Goal: Entertainment & Leisure: Consume media (video, audio)

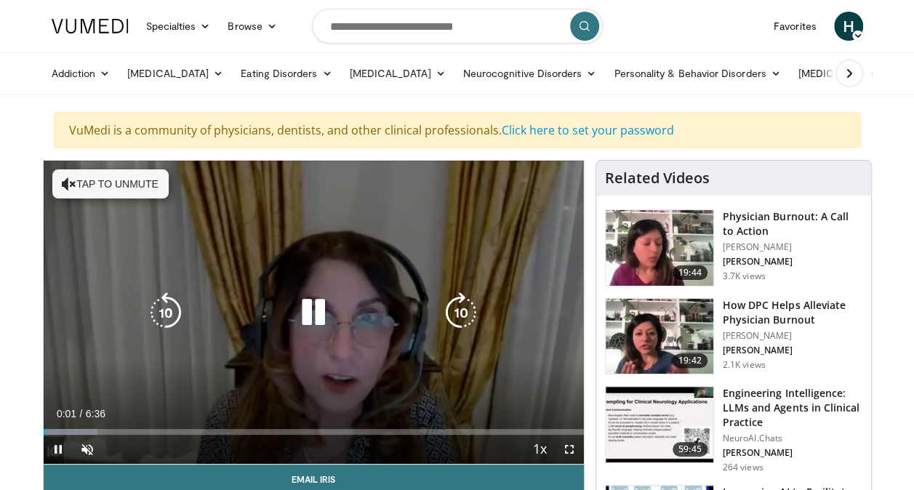
click at [67, 181] on icon "Video Player" at bounding box center [69, 184] width 15 height 15
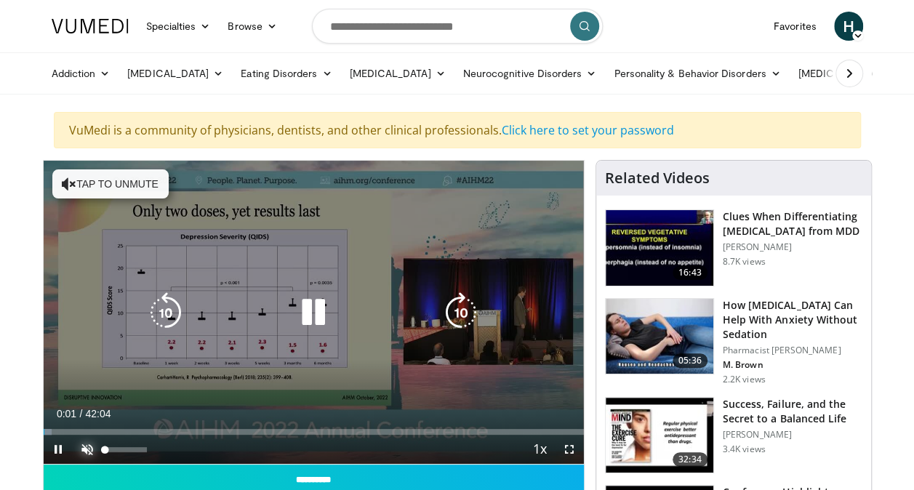
click at [84, 447] on span "Video Player" at bounding box center [87, 449] width 29 height 29
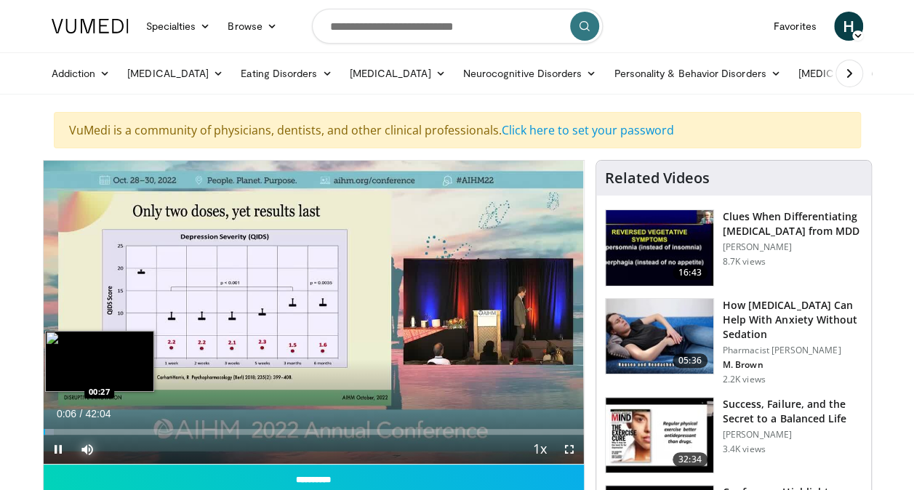
click at [48, 432] on div "Progress Bar" at bounding box center [49, 432] width 11 height 6
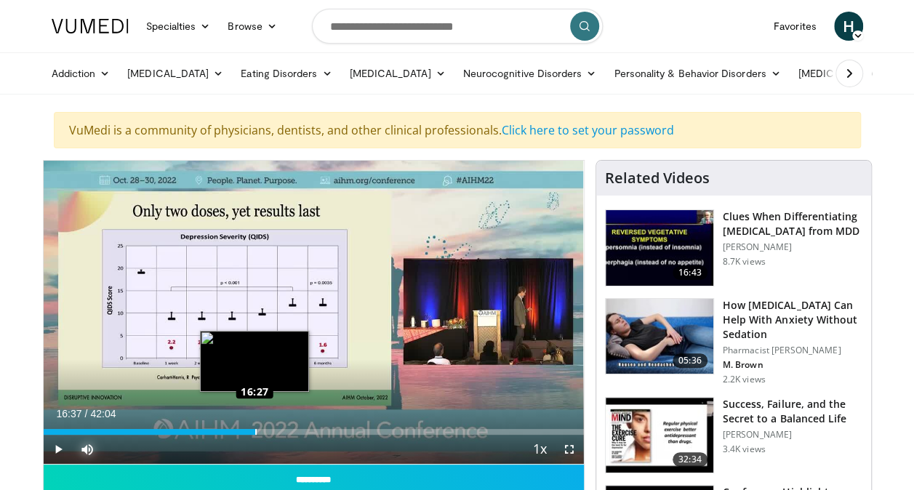
drag, startPoint x: 44, startPoint y: 431, endPoint x: 256, endPoint y: 428, distance: 212.4
click at [256, 428] on div "Loaded : 0.00% 16:37 16:27" at bounding box center [314, 428] width 540 height 14
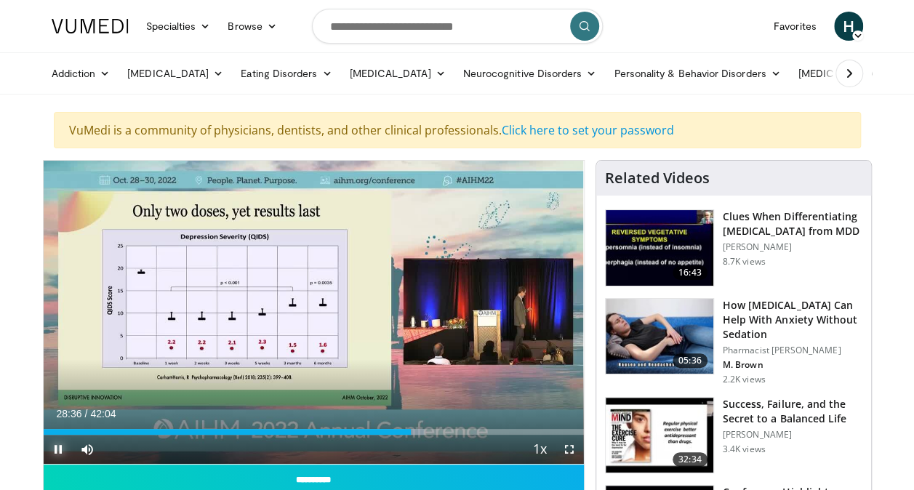
click at [57, 449] on span "Video Player" at bounding box center [58, 449] width 29 height 29
